Goal: Navigation & Orientation: Find specific page/section

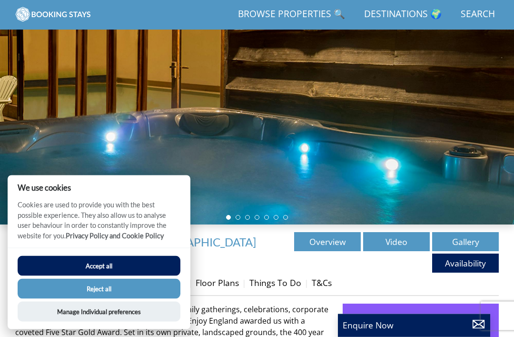
scroll to position [93, 0]
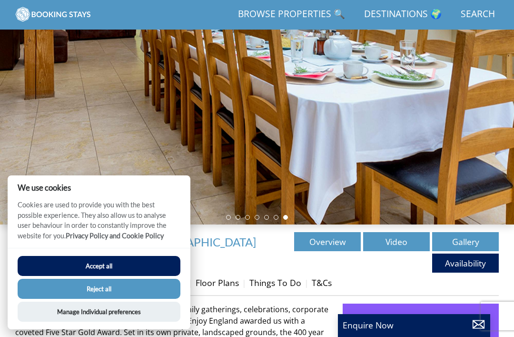
click at [454, 241] on link "Gallery" at bounding box center [466, 241] width 67 height 19
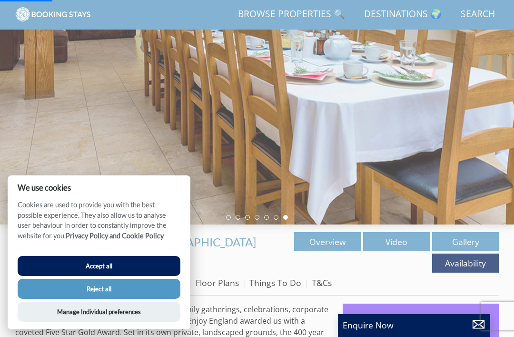
click at [456, 242] on link "Gallery" at bounding box center [466, 241] width 67 height 19
click at [464, 242] on link "Gallery" at bounding box center [466, 241] width 67 height 19
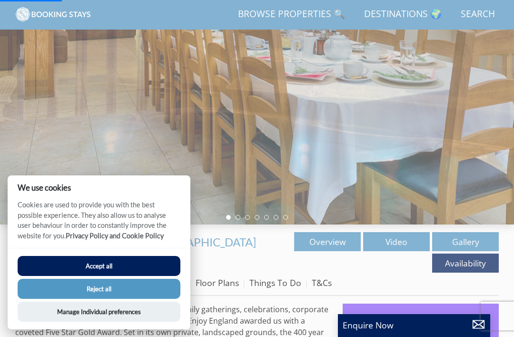
click at [471, 242] on link "Gallery" at bounding box center [466, 241] width 67 height 19
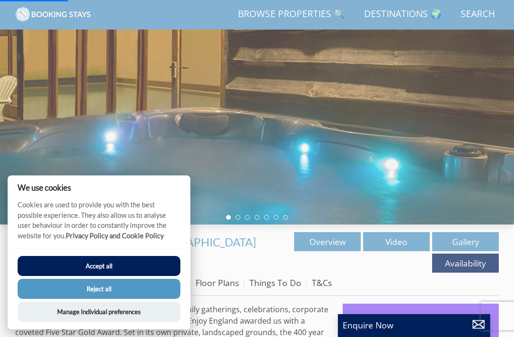
click at [470, 242] on link "Gallery" at bounding box center [466, 241] width 67 height 19
click at [105, 299] on button "Reject all" at bounding box center [99, 289] width 163 height 20
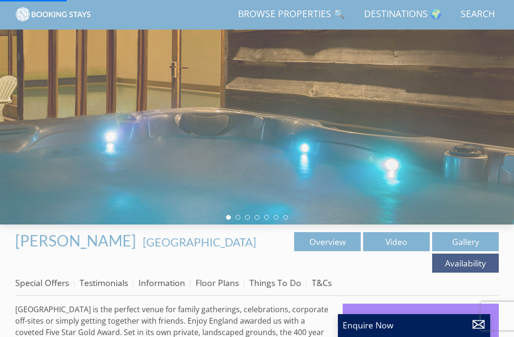
click at [465, 232] on link "Gallery" at bounding box center [466, 241] width 67 height 19
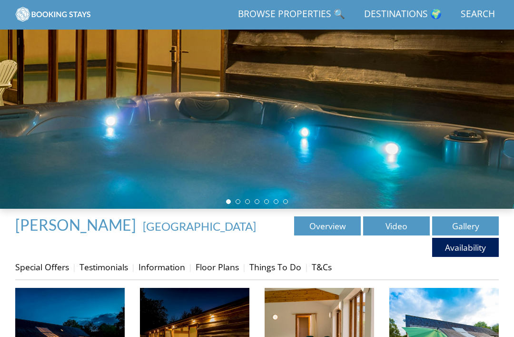
scroll to position [109, 0]
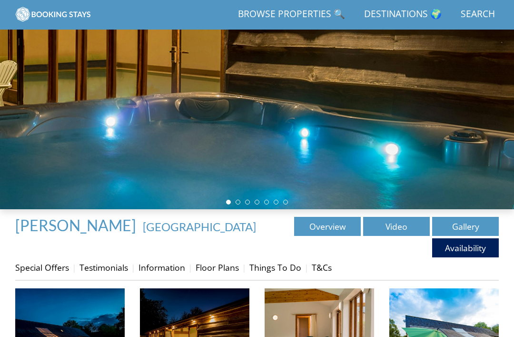
click at [389, 231] on link "Video" at bounding box center [396, 226] width 67 height 19
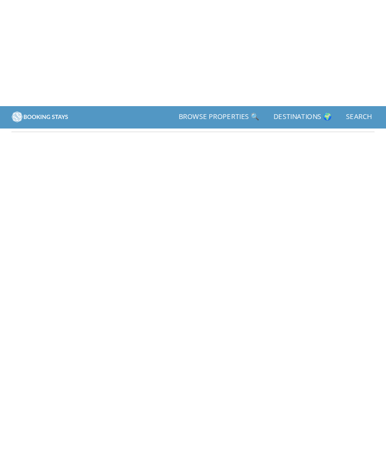
scroll to position [175, 0]
